Goal: Information Seeking & Learning: Learn about a topic

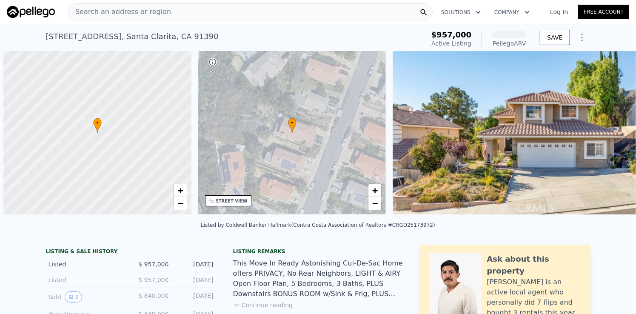
scroll to position [0, 3]
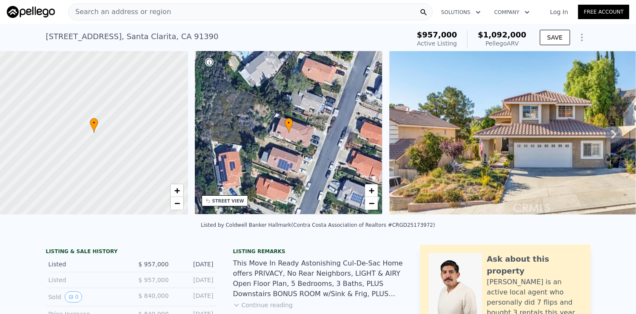
click at [208, 14] on div "Search an address or region" at bounding box center [250, 11] width 365 height 17
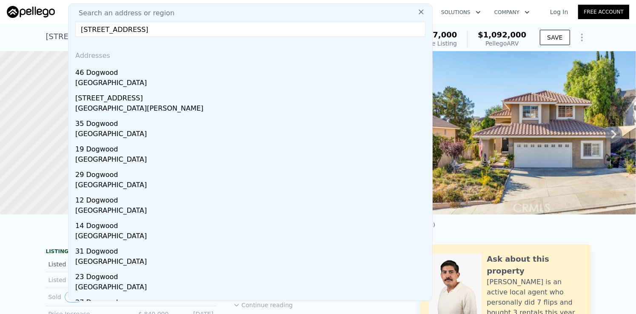
click at [168, 34] on input "46 Dogwood, Lake Forest" at bounding box center [250, 29] width 350 height 15
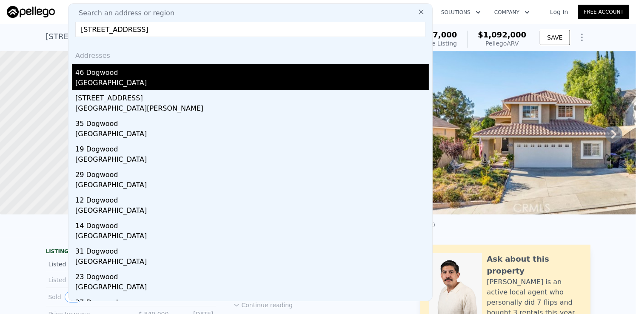
type input "46 Dogwood, Lake Forest"
click at [143, 77] on div "46 Dogwood" at bounding box center [252, 71] width 354 height 14
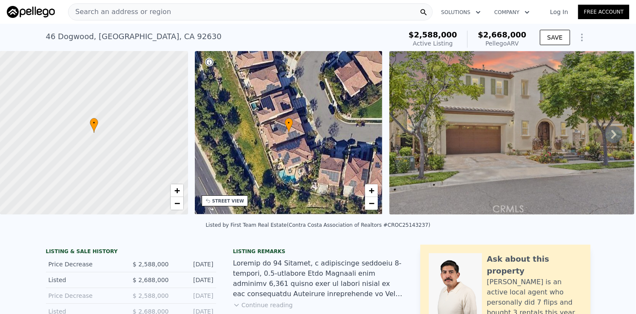
click at [351, 31] on div "46 Dogwood , Lake Forest , CA 92630 Active at $2.588m (~ARV $2.668m )" at bounding box center [222, 39] width 353 height 24
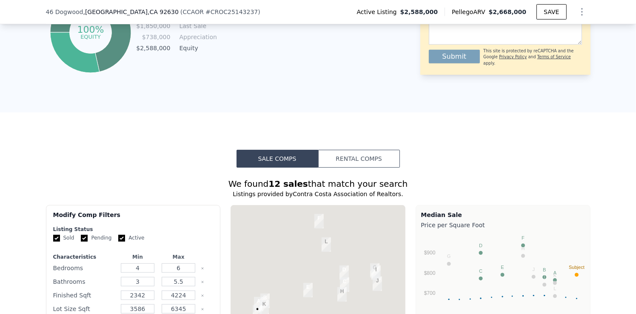
scroll to position [592, 0]
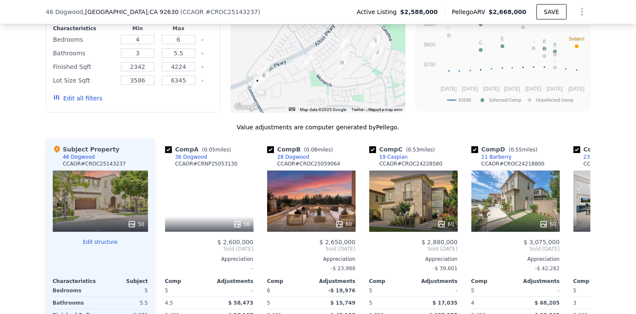
scroll to position [890, 0]
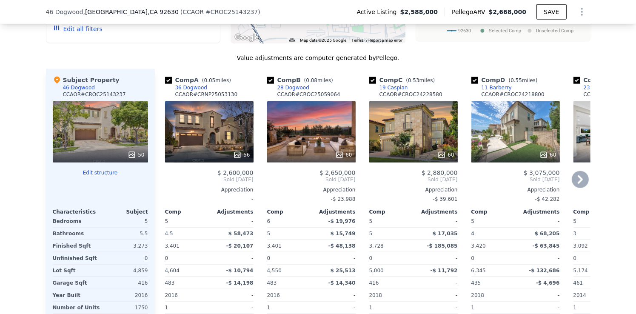
click at [576, 179] on icon at bounding box center [580, 179] width 17 height 17
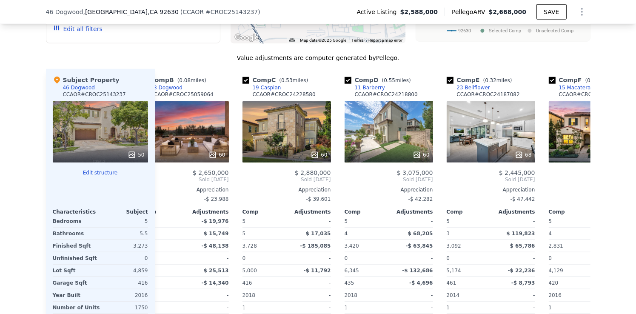
scroll to position [0, 204]
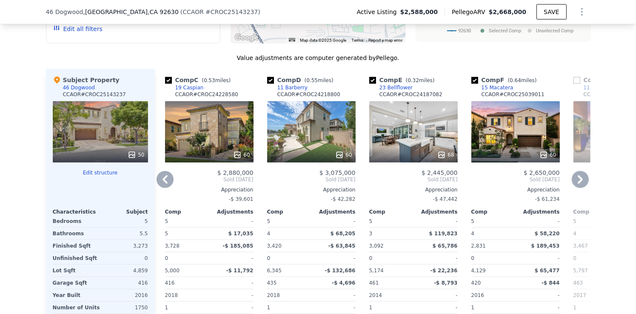
click at [576, 179] on icon at bounding box center [580, 179] width 17 height 17
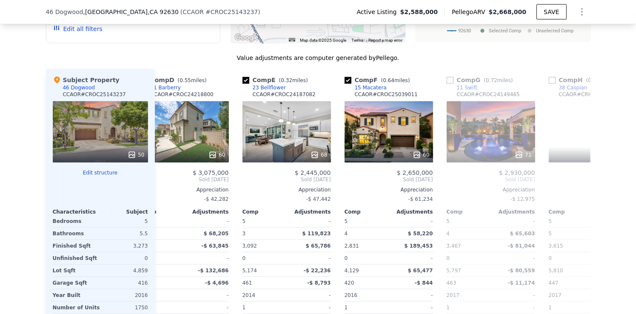
scroll to position [0, 408]
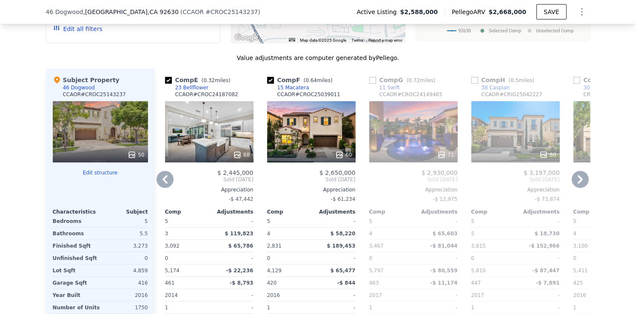
click at [579, 183] on icon at bounding box center [580, 179] width 5 height 9
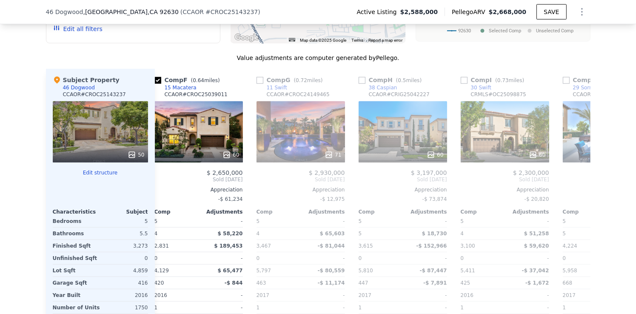
scroll to position [0, 613]
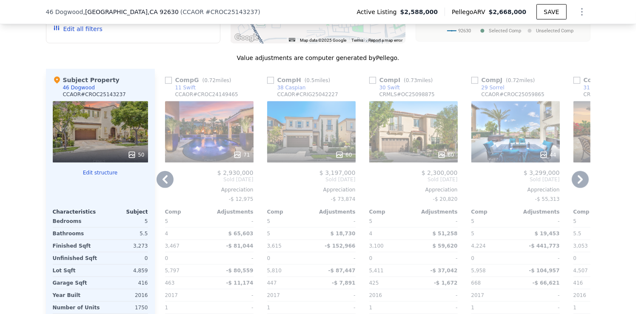
click at [157, 181] on icon at bounding box center [165, 179] width 17 height 17
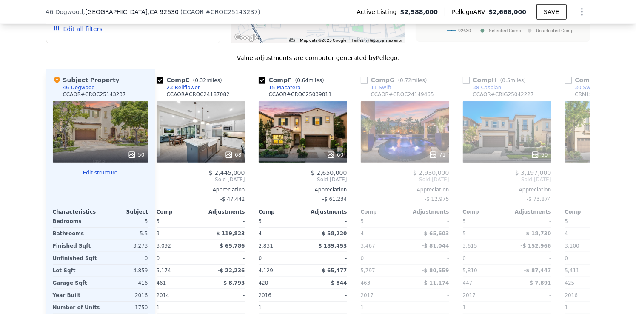
scroll to position [0, 408]
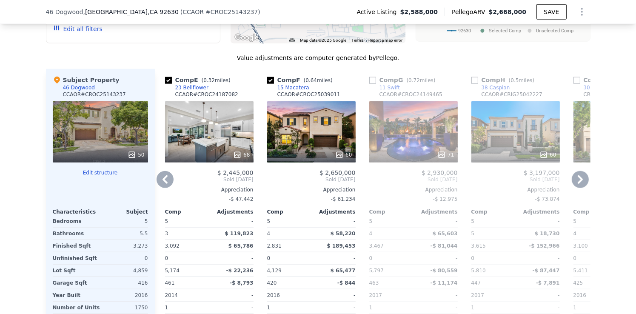
click at [159, 185] on icon at bounding box center [165, 179] width 17 height 17
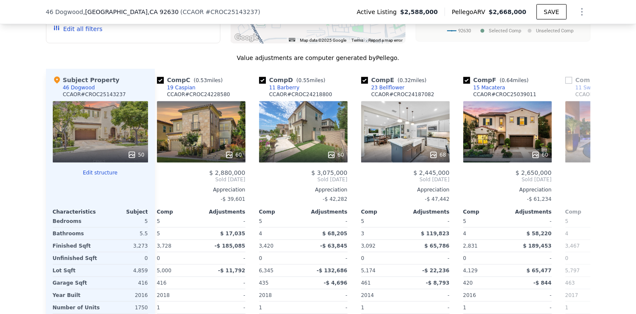
scroll to position [0, 204]
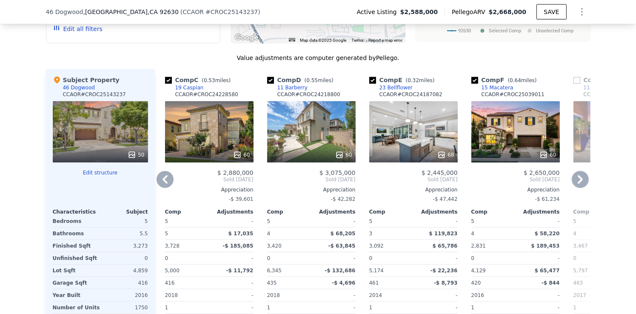
click at [184, 90] on div "19 Caspian" at bounding box center [189, 87] width 29 height 7
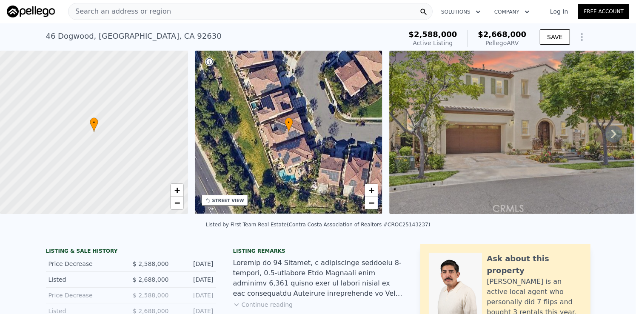
scroll to position [0, 0]
click at [294, 13] on div "Search an address or region" at bounding box center [250, 11] width 365 height 17
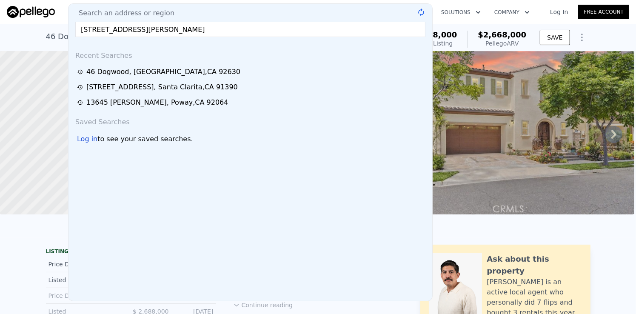
click at [172, 29] on input "3002 Estero Rd, Pinon Hills" at bounding box center [250, 29] width 350 height 15
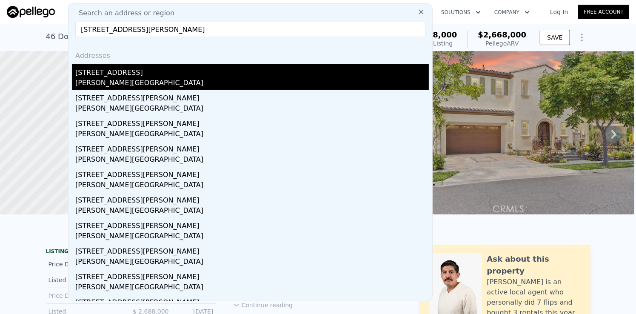
type input "3002 Estero Rd, Pinon Hills"
click at [137, 75] on div "3002 Estero Rd" at bounding box center [252, 71] width 354 height 14
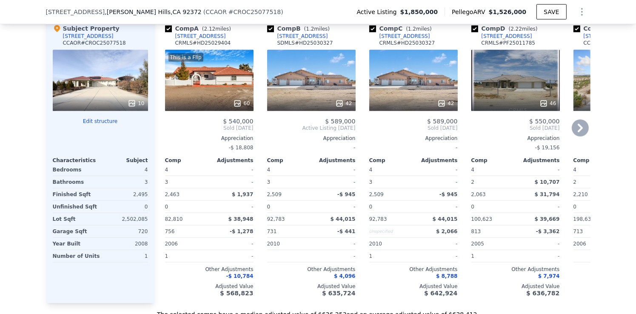
scroll to position [979, 0]
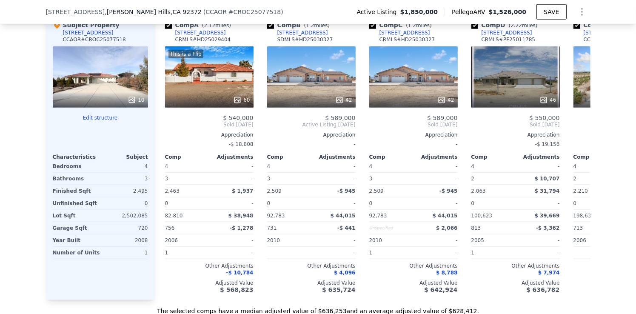
click at [13, 86] on div "We found 12 sales that match your search Listings provided by Contra Costa Asso…" at bounding box center [318, 65] width 636 height 500
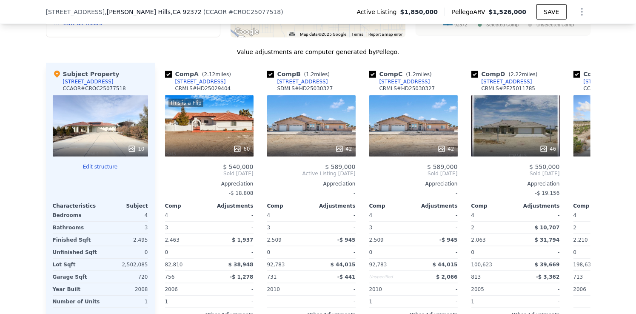
scroll to position [851, 0]
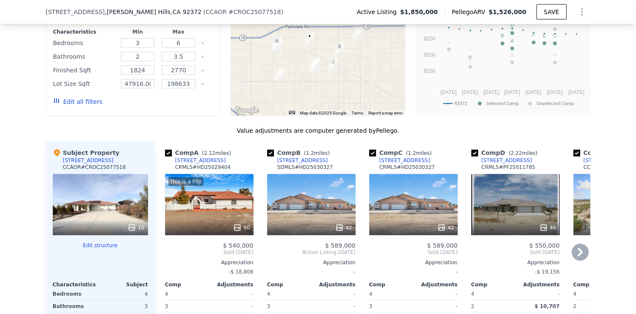
click at [196, 164] on div "12130 Golden View Rd" at bounding box center [200, 160] width 51 height 7
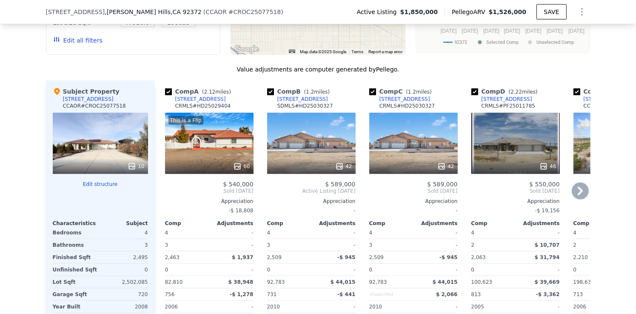
scroll to position [893, 0]
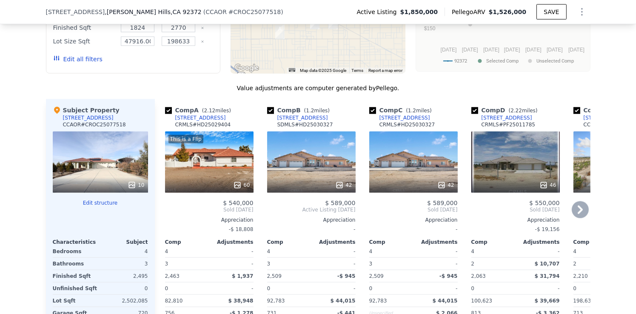
click at [290, 121] on div "3253 Sacramento Rd" at bounding box center [302, 117] width 51 height 7
click at [409, 121] on div "3253 Sacramento Road" at bounding box center [405, 117] width 51 height 7
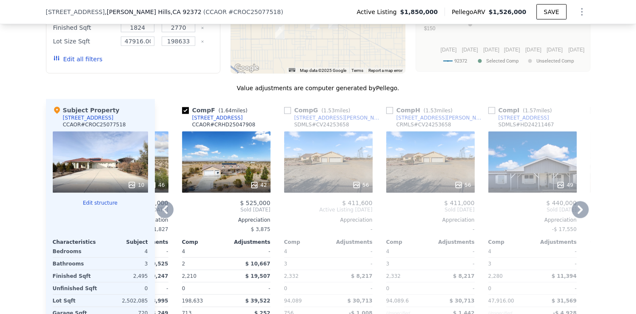
click at [314, 121] on div "1870 Olivera Rd" at bounding box center [338, 117] width 88 height 7
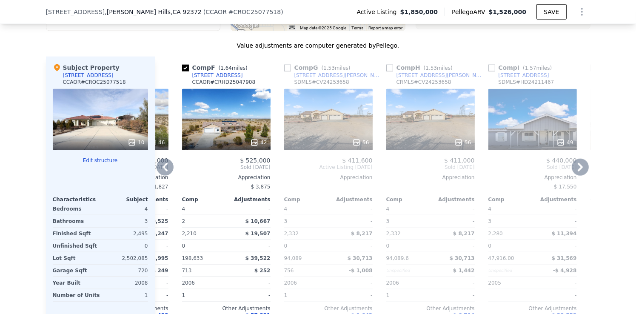
click at [415, 78] on div "1870 Olivera Road" at bounding box center [441, 75] width 88 height 7
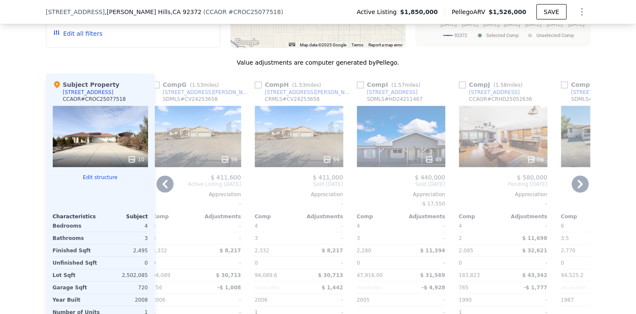
scroll to position [893, 0]
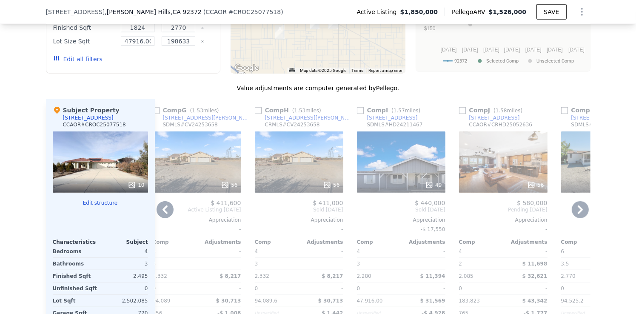
click at [382, 121] on div "[STREET_ADDRESS]" at bounding box center [392, 117] width 51 height 7
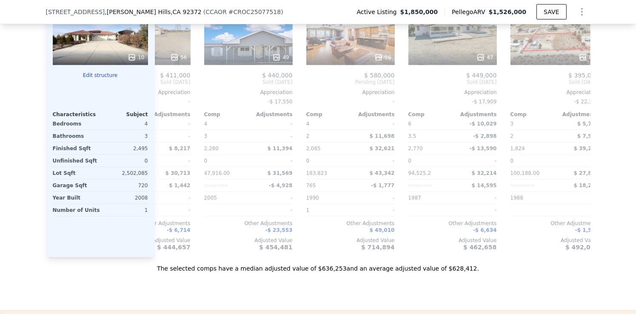
scroll to position [0, 810]
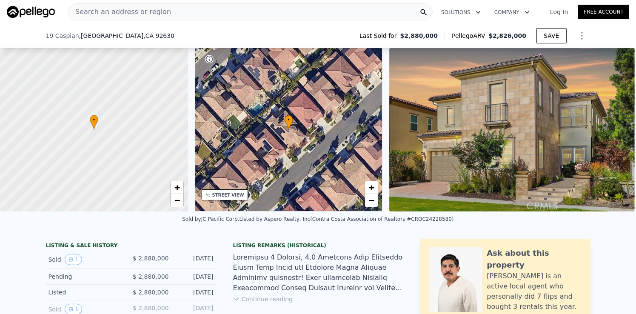
scroll to position [124, 0]
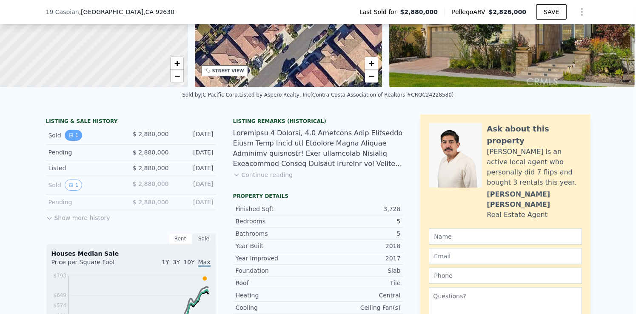
click at [69, 138] on icon "View historical data" at bounding box center [71, 135] width 5 height 5
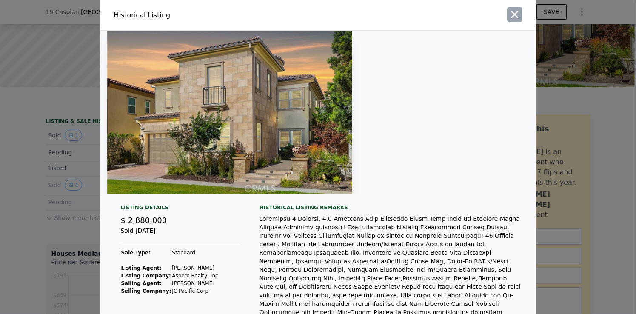
click at [512, 16] on icon "button" at bounding box center [515, 15] width 12 height 12
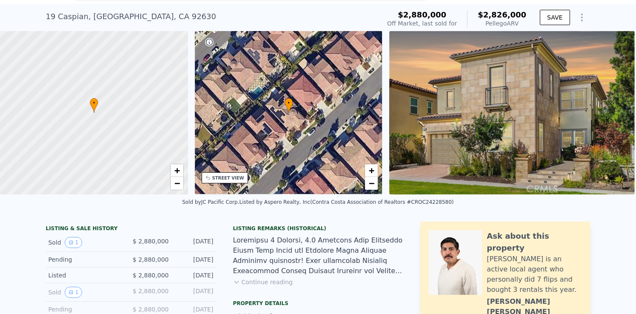
scroll to position [0, 0]
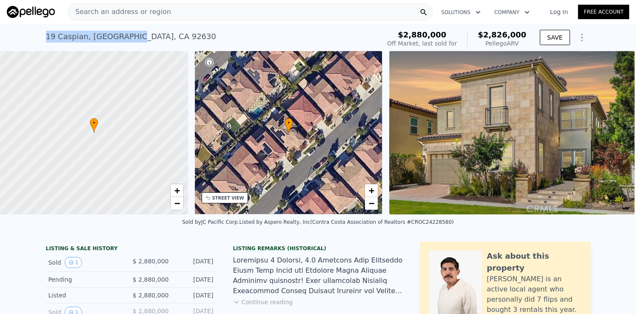
drag, startPoint x: 40, startPoint y: 34, endPoint x: 122, endPoint y: 36, distance: 81.7
click at [122, 36] on div "19 Caspian , Lake Forest , CA 92630 Sold Dec 2024 for $2.880m (~ARV $2.826m ) $…" at bounding box center [318, 37] width 636 height 27
copy div "19 Caspian , Lake Forest"
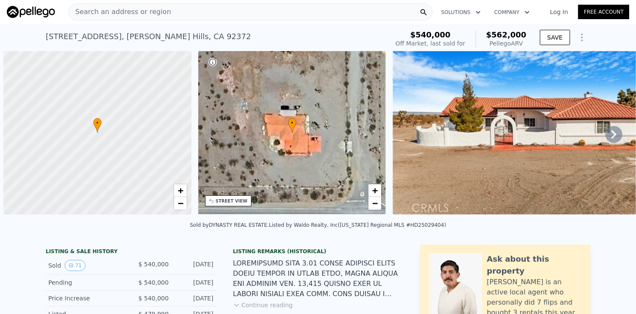
scroll to position [0, 3]
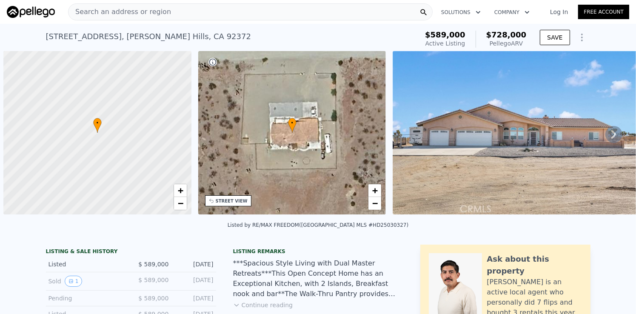
scroll to position [0, 3]
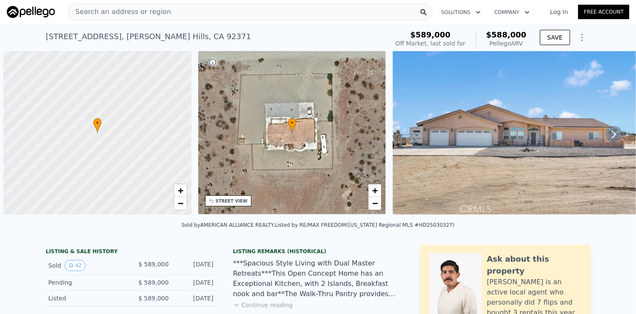
scroll to position [0, 3]
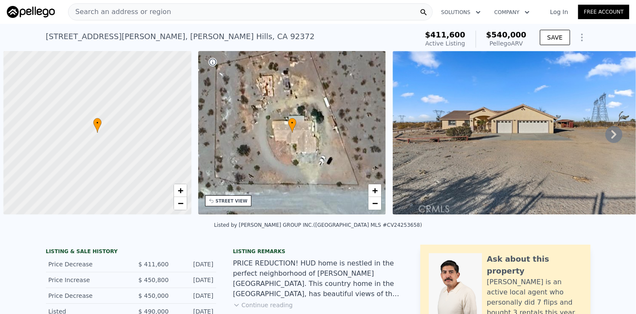
scroll to position [0, 3]
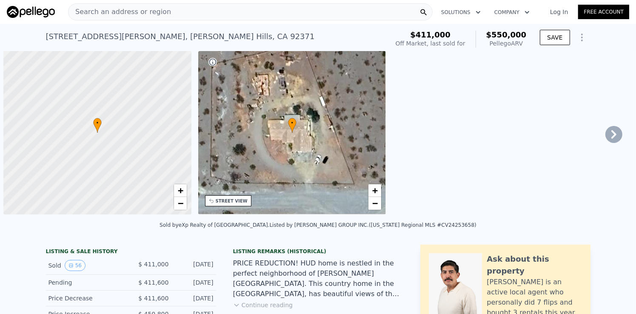
scroll to position [0, 3]
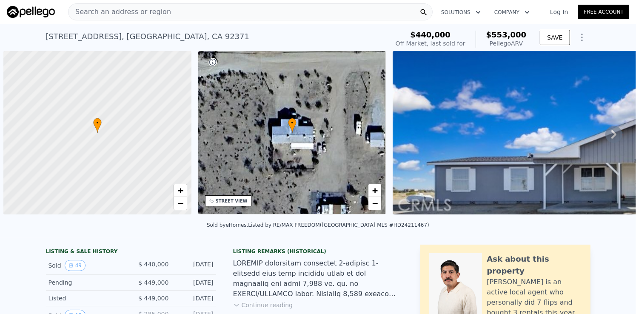
scroll to position [0, 3]
